Goal: Task Accomplishment & Management: Manage account settings

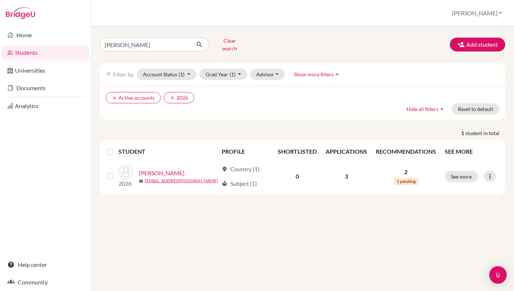
click at [56, 52] on link "Students" at bounding box center [45, 52] width 88 height 15
drag, startPoint x: 0, startPoint y: 0, endPoint x: 94, endPoint y: 39, distance: 102.2
click at [94, 39] on div "Alexander Clear search" at bounding box center [163, 44] width 139 height 19
type input "Henri"
click at [474, 47] on button "Add student" at bounding box center [477, 45] width 55 height 14
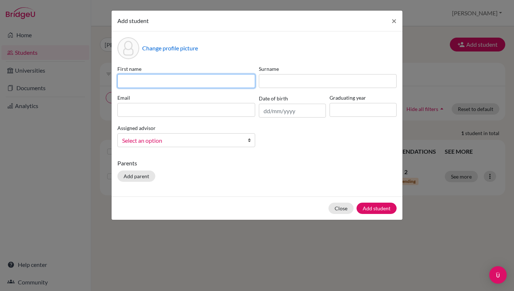
click at [209, 85] on input at bounding box center [186, 81] width 138 height 14
type input "[PERSON_NAME]"
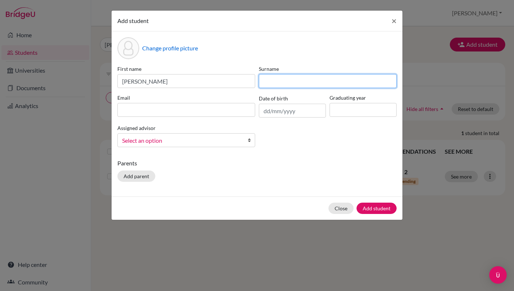
type input "Borgerding"
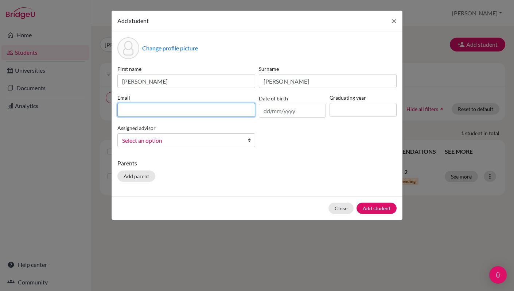
type input "counselor@tisa.az"
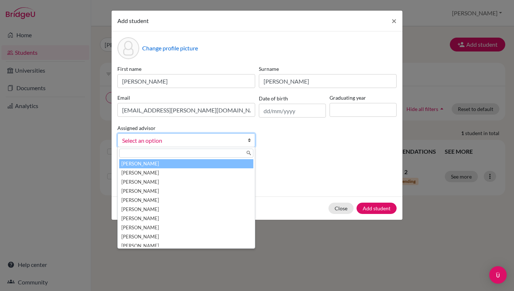
click at [250, 141] on b at bounding box center [251, 139] width 7 height 13
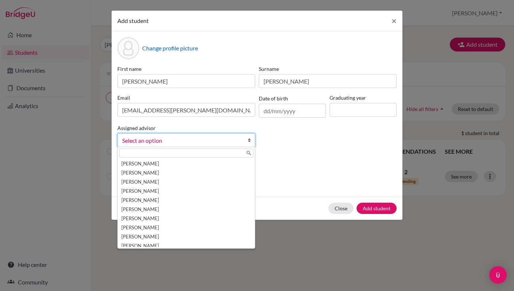
click at [427, 43] on div "Add student × Change profile picture First name Sarah Surname Borgerding Email …" at bounding box center [257, 145] width 514 height 291
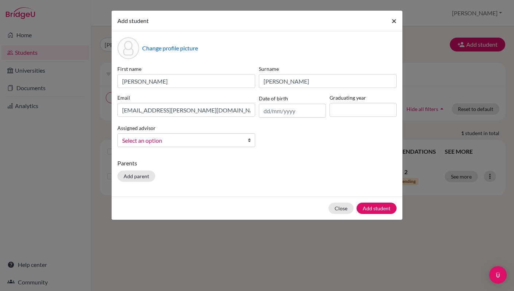
click at [394, 21] on span "×" at bounding box center [393, 20] width 5 height 11
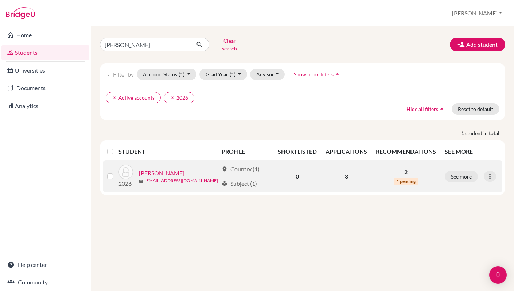
click at [169, 168] on link "[PERSON_NAME]" at bounding box center [162, 172] width 46 height 9
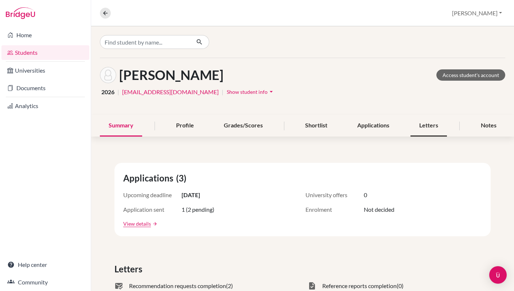
click at [435, 128] on div "Letters" at bounding box center [428, 126] width 36 height 22
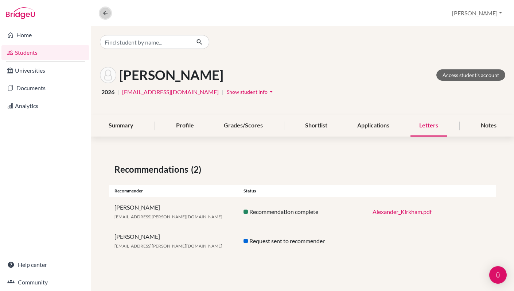
click at [105, 13] on icon at bounding box center [105, 13] width 7 height 7
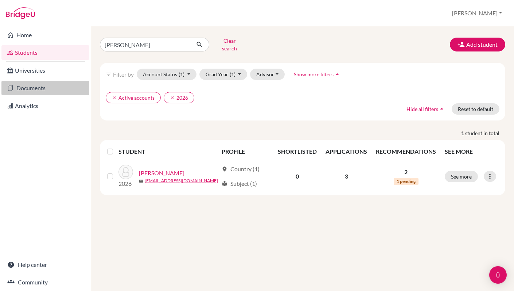
click at [36, 89] on link "Documents" at bounding box center [45, 88] width 88 height 15
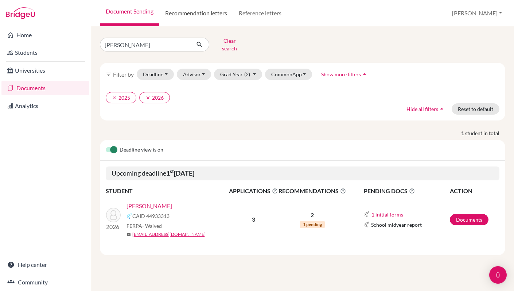
click at [183, 15] on link "Recommendation letters" at bounding box center [196, 13] width 74 height 26
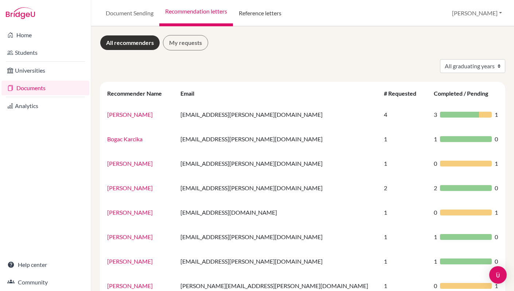
click at [250, 13] on link "Reference letters" at bounding box center [260, 13] width 54 height 26
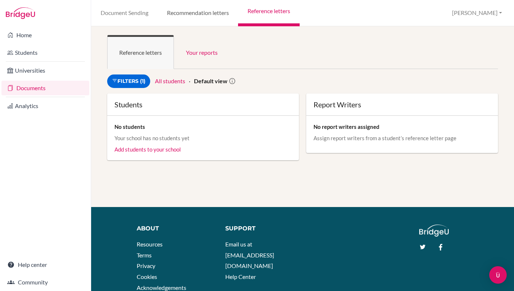
click at [196, 12] on link "Recommendation letters" at bounding box center [197, 13] width 81 height 26
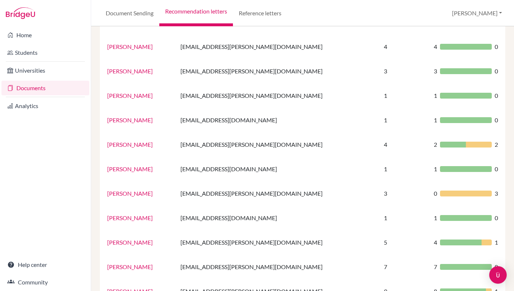
scroll to position [299, 0]
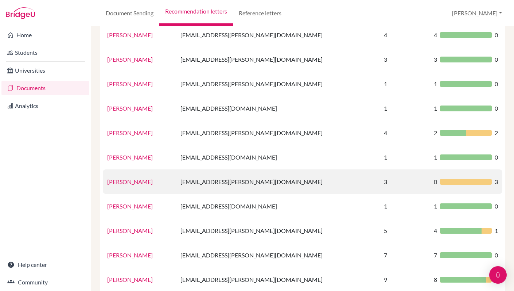
click at [149, 182] on link "Mariamma Mathew" at bounding box center [130, 181] width 46 height 7
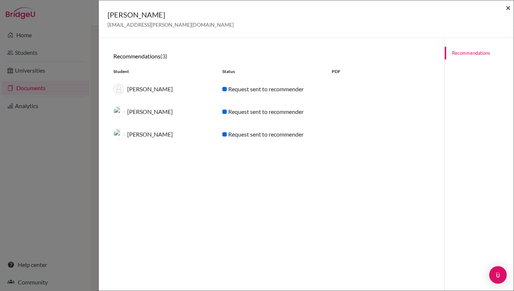
click at [508, 9] on span "×" at bounding box center [508, 7] width 5 height 11
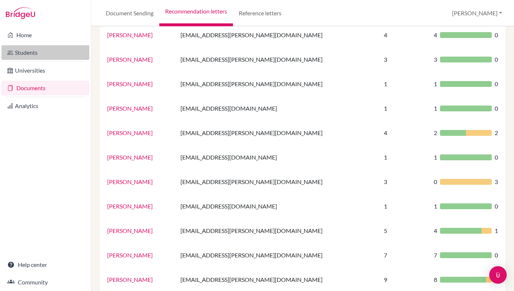
click at [23, 55] on link "Students" at bounding box center [45, 52] width 88 height 15
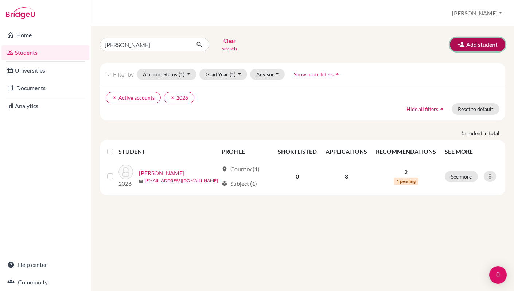
click at [468, 43] on button "Add student" at bounding box center [477, 45] width 55 height 14
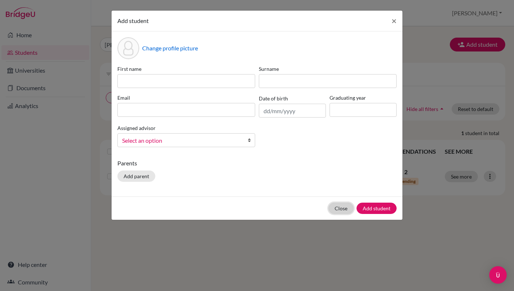
click at [340, 209] on button "Close" at bounding box center [340, 207] width 25 height 11
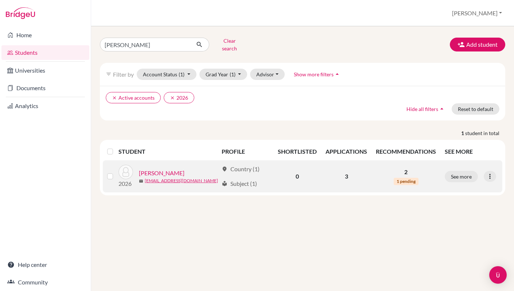
click at [179, 168] on link "[PERSON_NAME]" at bounding box center [162, 172] width 46 height 9
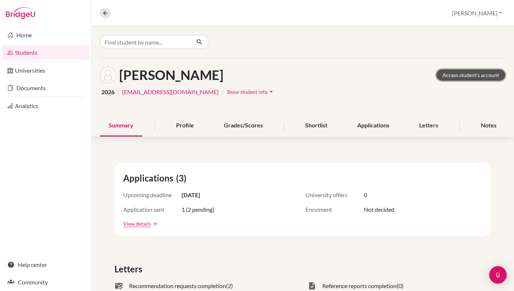
click at [463, 77] on link "Access student's account" at bounding box center [470, 74] width 69 height 11
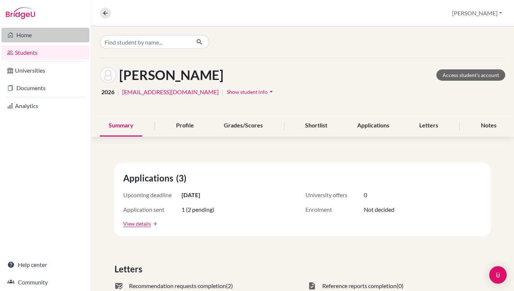
click at [29, 35] on link "Home" at bounding box center [45, 35] width 88 height 15
